Goal: Information Seeking & Learning: Learn about a topic

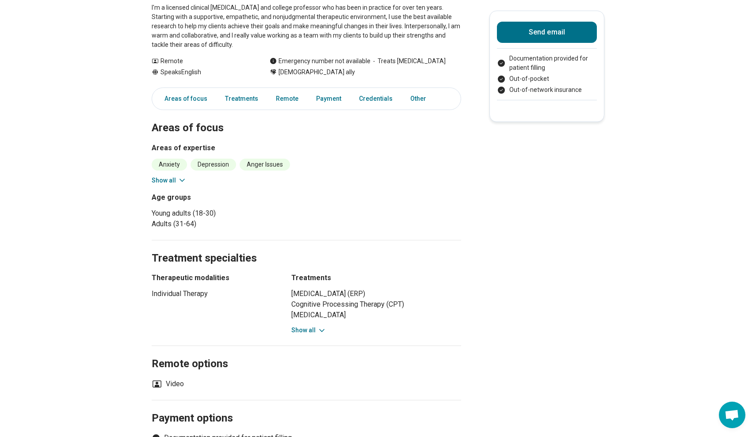
scroll to position [150, 0]
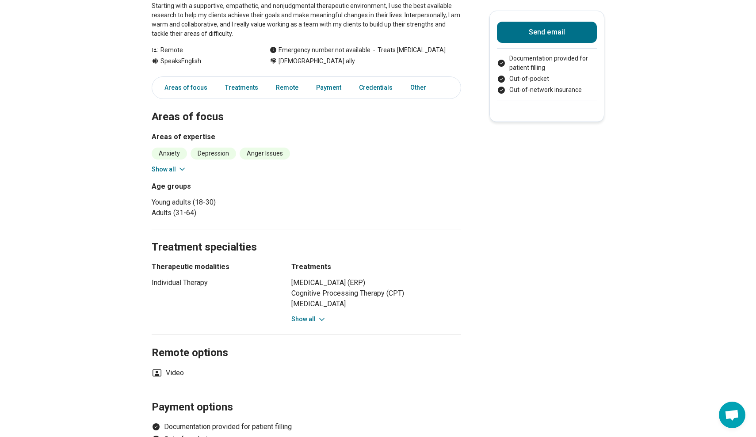
click at [181, 167] on icon at bounding box center [182, 169] width 9 height 9
